Goal: Navigation & Orientation: Find specific page/section

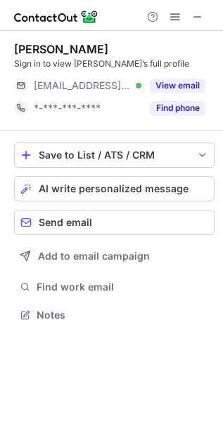
scroll to position [306, 223]
